Goal: Complete application form

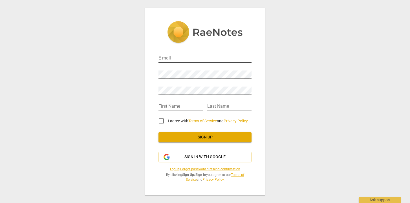
click at [182, 56] on input "email" at bounding box center [204, 58] width 93 height 8
type input "[EMAIL_ADDRESS][DOMAIN_NAME]"
type input "[PERSON_NAME]"
type input "Ortolina"
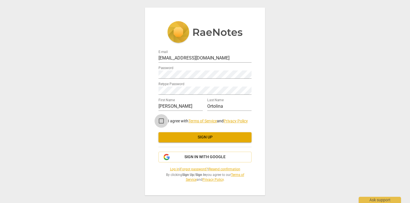
click at [160, 120] on input "I agree with Terms of Service and Privacy Policy" at bounding box center [162, 121] width 14 height 14
checkbox input "true"
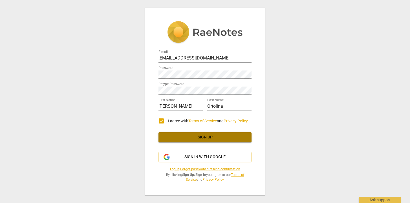
click at [224, 137] on span "Sign up" at bounding box center [205, 138] width 84 height 6
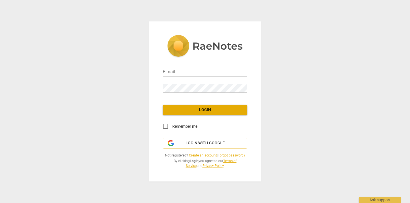
click at [179, 73] on input "email" at bounding box center [205, 72] width 85 height 8
type input "[EMAIL_ADDRESS][DOMAIN_NAME]"
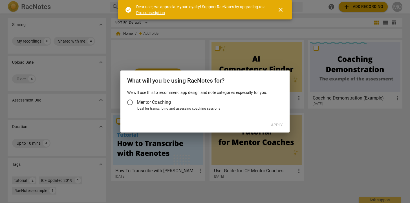
click at [147, 101] on span "Mentor Coaching" at bounding box center [154, 102] width 34 height 6
click at [137, 101] on input "Mentor Coaching" at bounding box center [130, 103] width 14 height 14
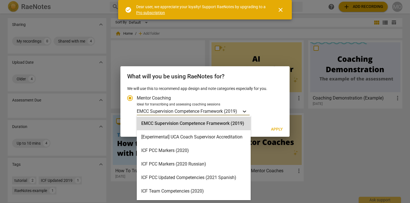
click at [245, 111] on icon "Account type" at bounding box center [245, 112] width 6 height 6
click at [0, 0] on input "Ideal for transcribing and assessing coaching sessions EMCC Supervision Compete…" at bounding box center [0, 0] width 0 height 0
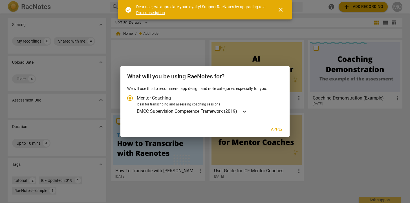
click at [245, 111] on icon "Account type" at bounding box center [245, 112] width 6 height 6
click at [0, 0] on input "Ideal for transcribing and assessing coaching sessions EMCC Supervision Compete…" at bounding box center [0, 0] width 0 height 0
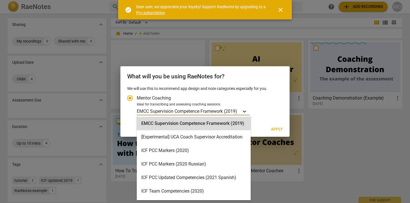
click at [244, 110] on icon "Account type" at bounding box center [245, 112] width 6 height 6
click at [0, 0] on input "Ideal for transcribing and assessing coaching sessions EMCC Supervision Compete…" at bounding box center [0, 0] width 0 height 0
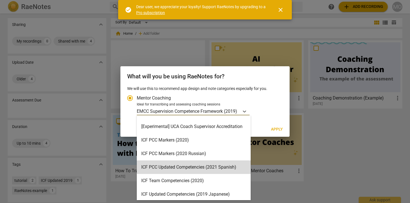
scroll to position [9, 0]
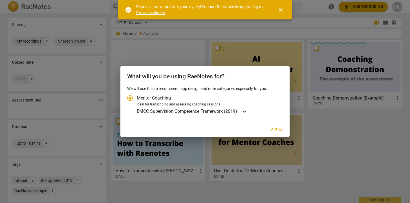
click at [246, 110] on icon "Account type" at bounding box center [245, 112] width 6 height 6
click at [0, 0] on input "Ideal for transcribing and assessing coaching sessions option EMCC Supervision …" at bounding box center [0, 0] width 0 height 0
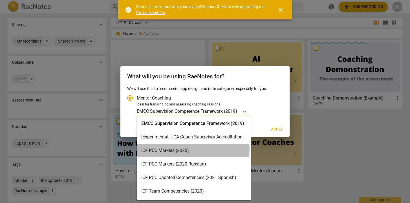
click at [181, 149] on div "ICF PCC Markers (2020)" at bounding box center [194, 151] width 114 height 14
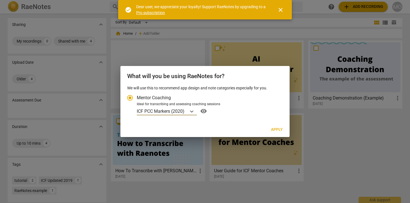
click at [276, 129] on span "Apply" at bounding box center [277, 130] width 12 height 6
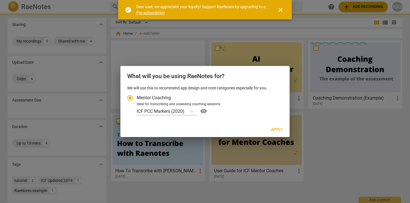
radio input "false"
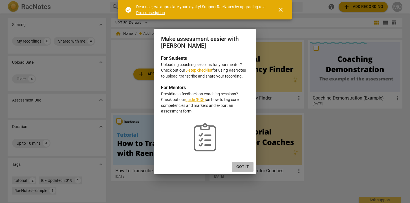
click at [241, 163] on button "Got it" at bounding box center [243, 167] width 22 height 10
